Goal: Consume media (video, audio): Consume media (video, audio)

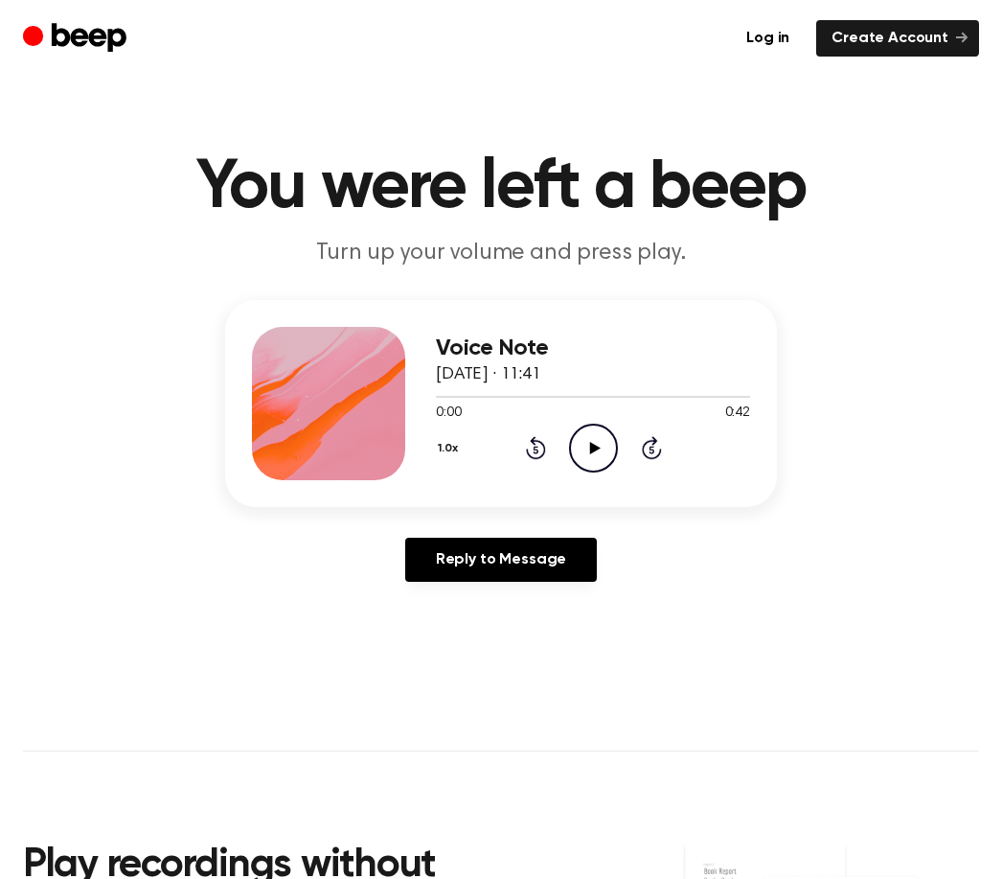
click at [596, 444] on icon "Play Audio" at bounding box center [593, 448] width 49 height 49
click at [1001, 396] on main "You were left a beep Turn up your volume and press play. Voice Note 27 August 2…" at bounding box center [501, 591] width 1002 height 1182
click at [573, 447] on icon "Pause Audio" at bounding box center [593, 448] width 49 height 49
click at [588, 448] on icon "Play Audio" at bounding box center [593, 448] width 49 height 49
click at [605, 446] on icon "Pause Audio" at bounding box center [593, 448] width 49 height 49
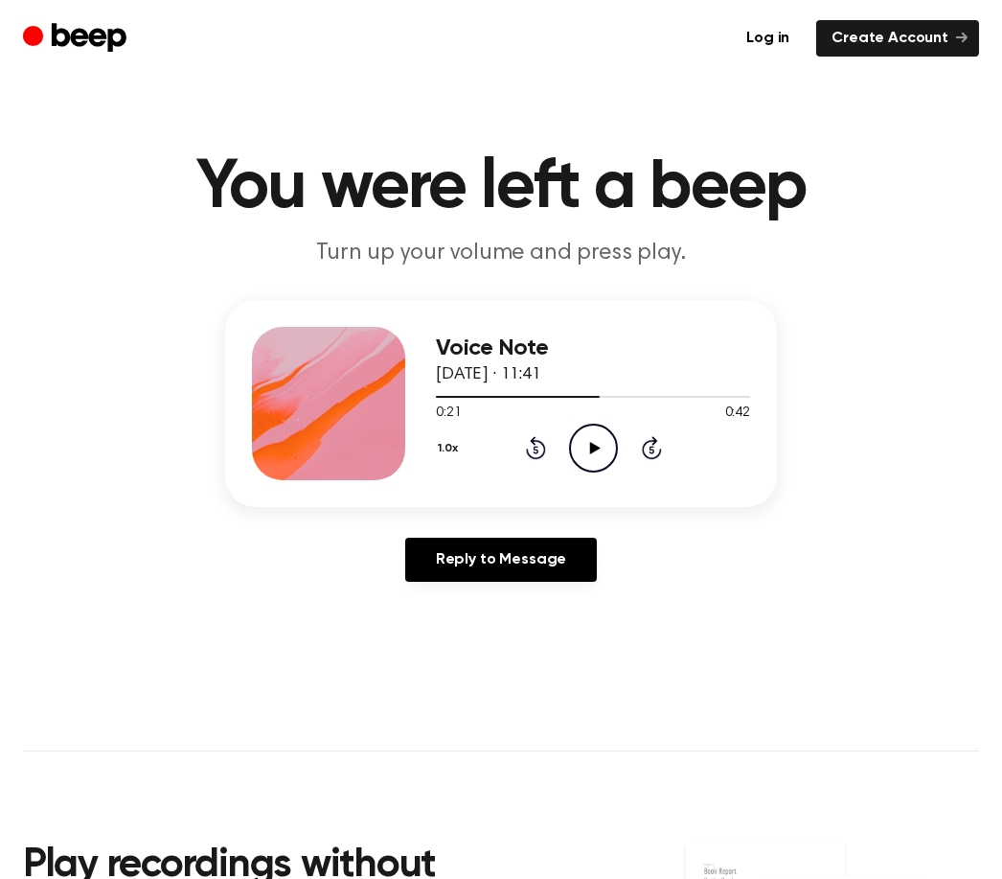
click at [585, 440] on icon "Play Audio" at bounding box center [593, 448] width 49 height 49
click at [609, 461] on icon "Play Audio" at bounding box center [593, 448] width 49 height 49
click at [606, 436] on icon "Pause Audio" at bounding box center [593, 448] width 49 height 49
click at [613, 465] on icon "Play Audio" at bounding box center [593, 448] width 49 height 49
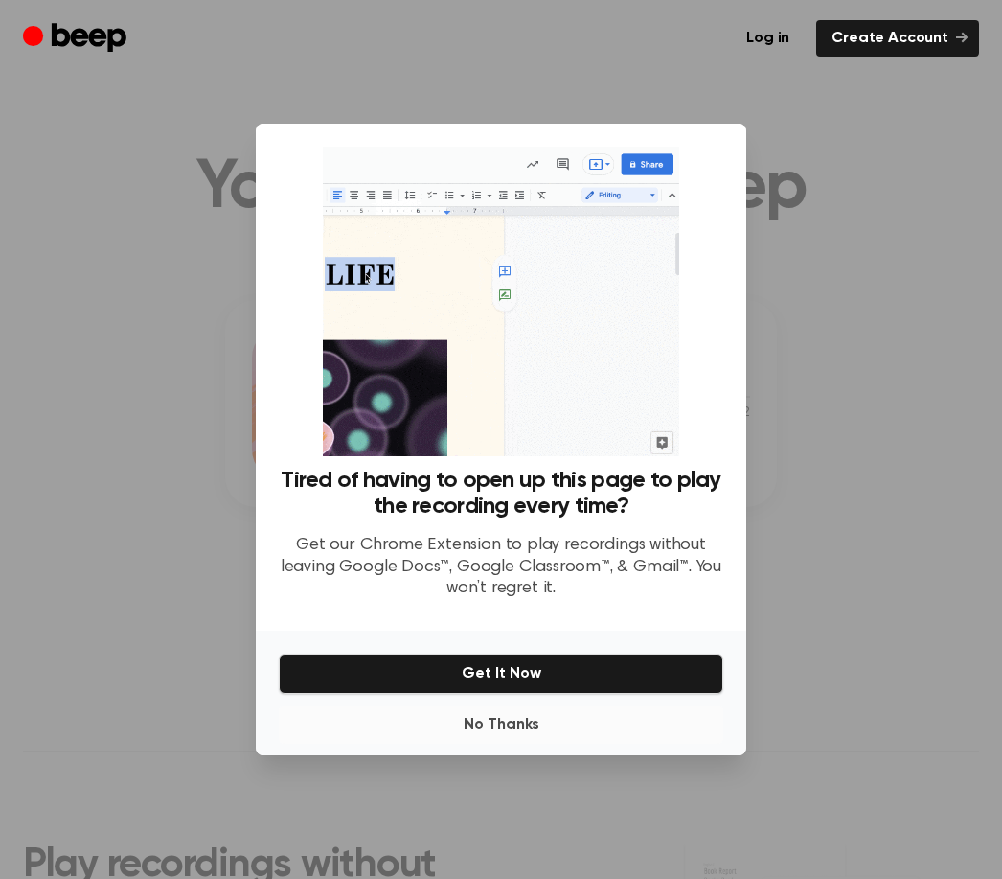
click at [501, 744] on button "No Thanks" at bounding box center [501, 724] width 445 height 38
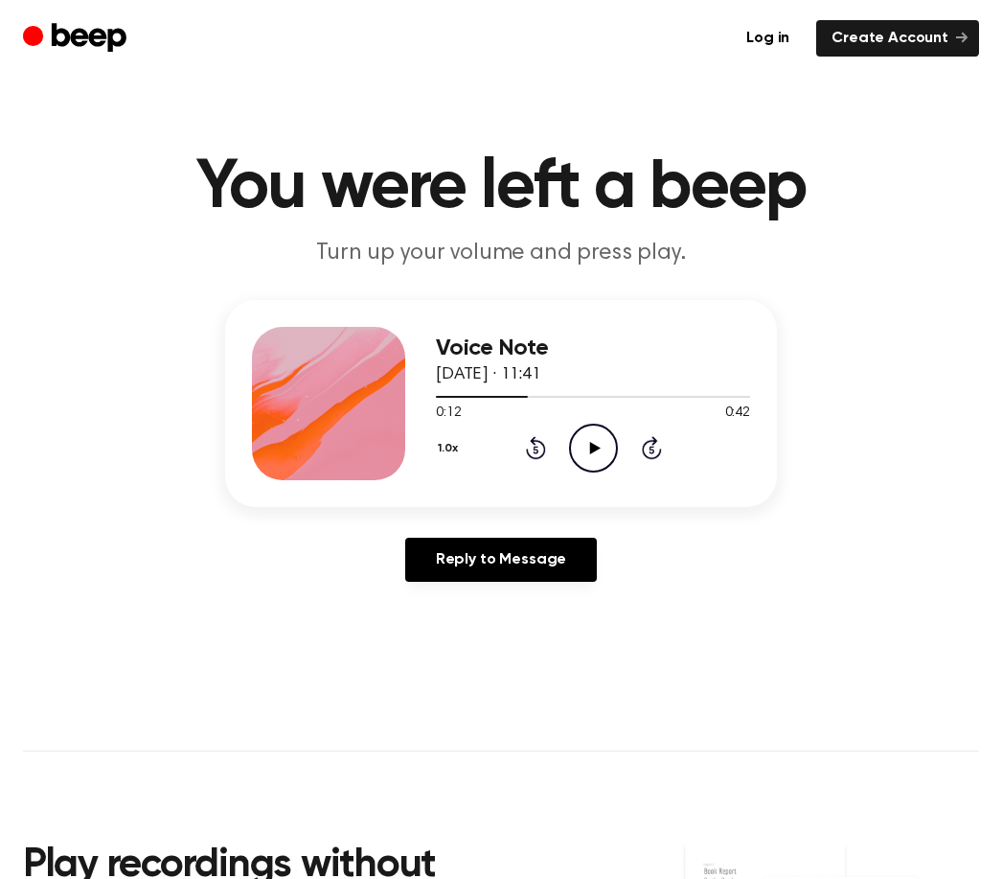
click at [596, 444] on icon "Play Audio" at bounding box center [593, 448] width 49 height 49
click at [616, 446] on circle at bounding box center [593, 448] width 47 height 47
click at [601, 460] on icon "Play Audio" at bounding box center [593, 448] width 49 height 49
click at [618, 450] on div "1.0x Rewind 5 seconds Play Audio Skip 5 seconds" at bounding box center [593, 448] width 314 height 49
click at [574, 449] on icon "Play Audio" at bounding box center [593, 448] width 49 height 49
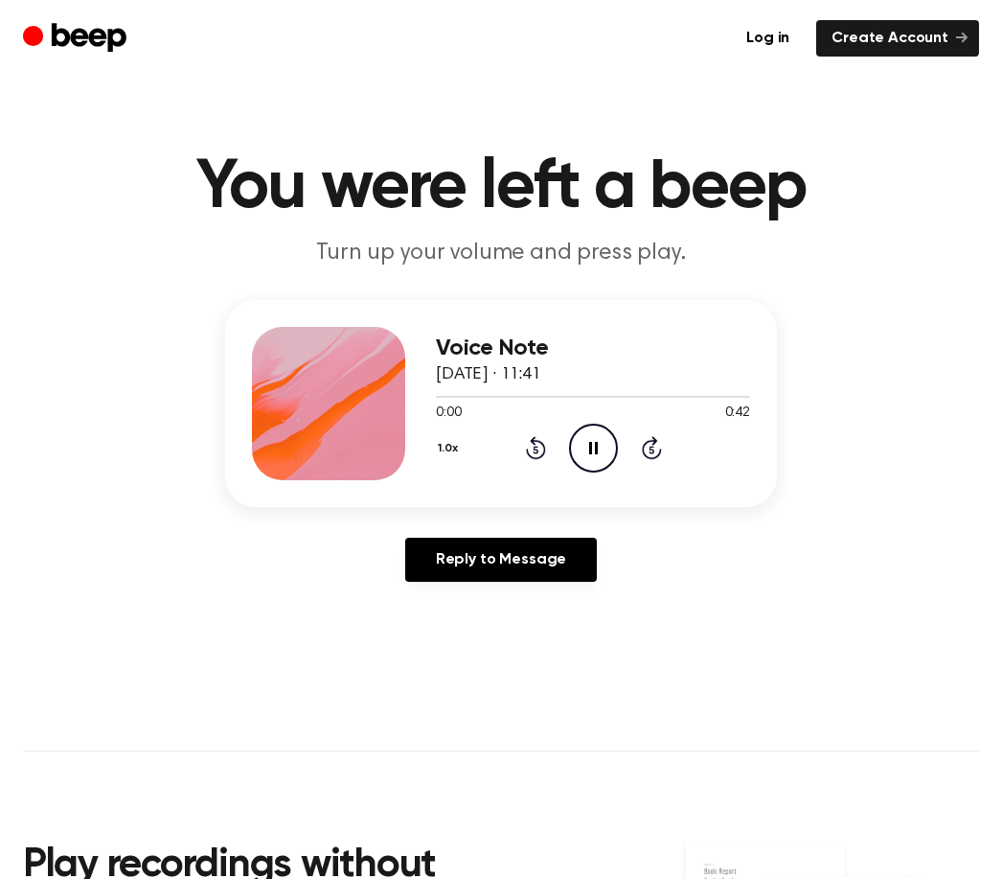
click at [574, 449] on icon "Pause Audio" at bounding box center [593, 448] width 49 height 49
click at [586, 478] on div "Voice Note [DATE] · 11:41 0:00 0:42 Your browser does not support the [object O…" at bounding box center [593, 403] width 314 height 153
click at [604, 446] on icon "Play Audio" at bounding box center [593, 448] width 49 height 49
click at [601, 447] on icon "Play Audio" at bounding box center [593, 448] width 49 height 49
click at [592, 436] on icon "Pause Audio" at bounding box center [593, 448] width 49 height 49
